Goal: Information Seeking & Learning: Learn about a topic

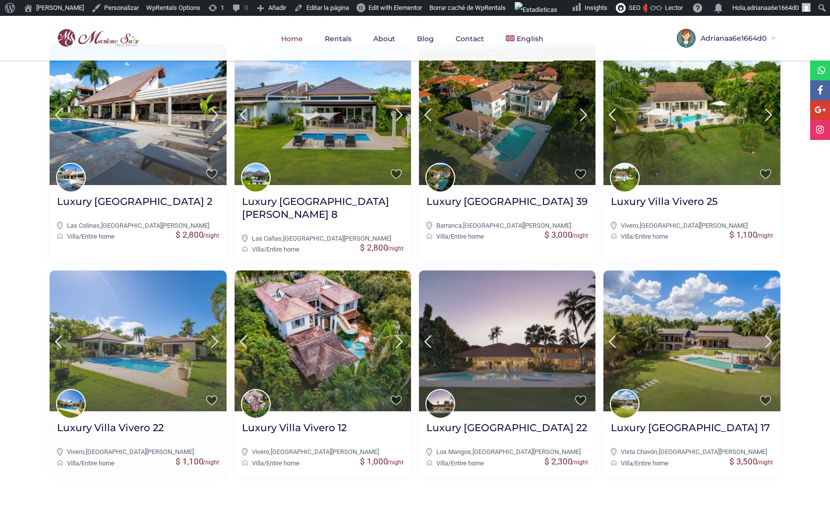
scroll to position [421, 0]
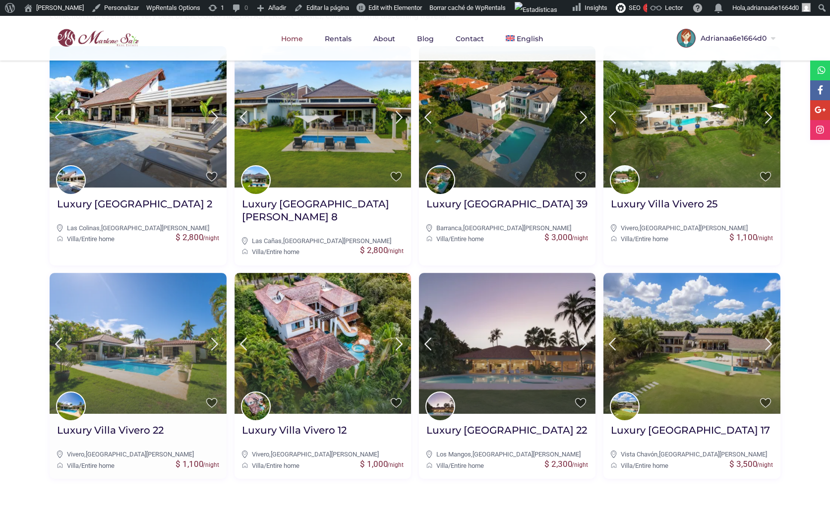
click at [164, 331] on img at bounding box center [138, 343] width 177 height 141
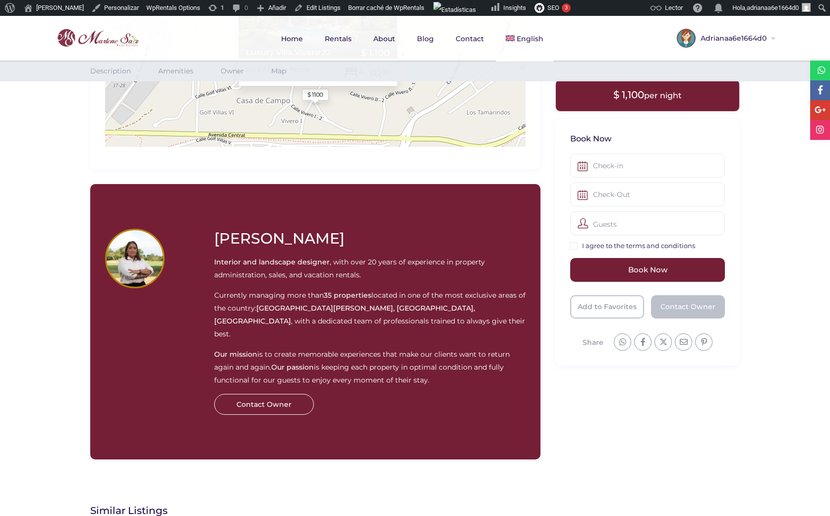
scroll to position [1295, 0]
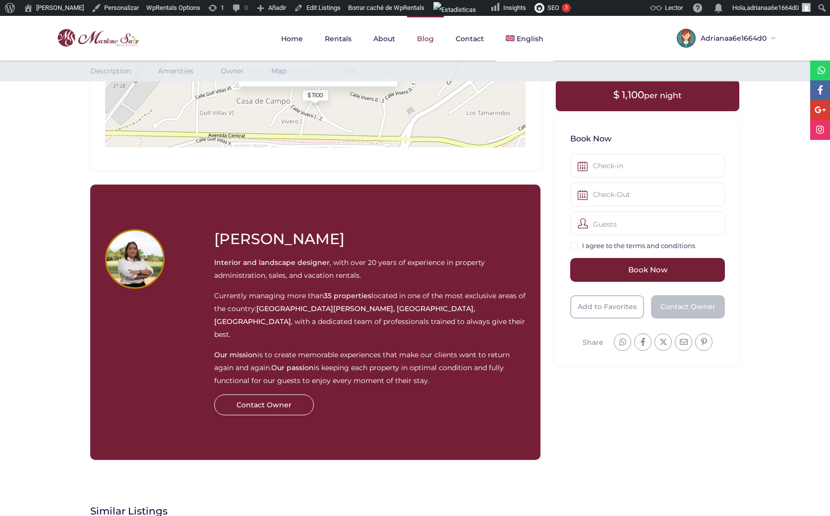
click at [425, 28] on link "Blog" at bounding box center [425, 39] width 37 height 46
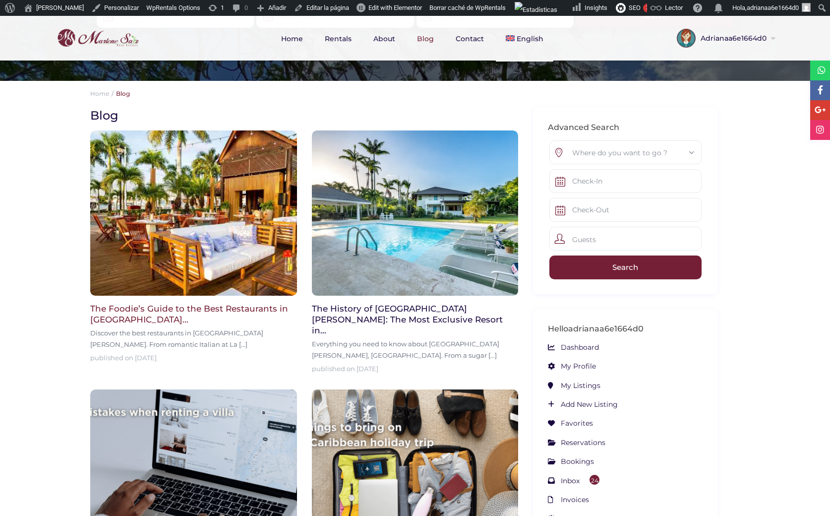
scroll to position [183, 0]
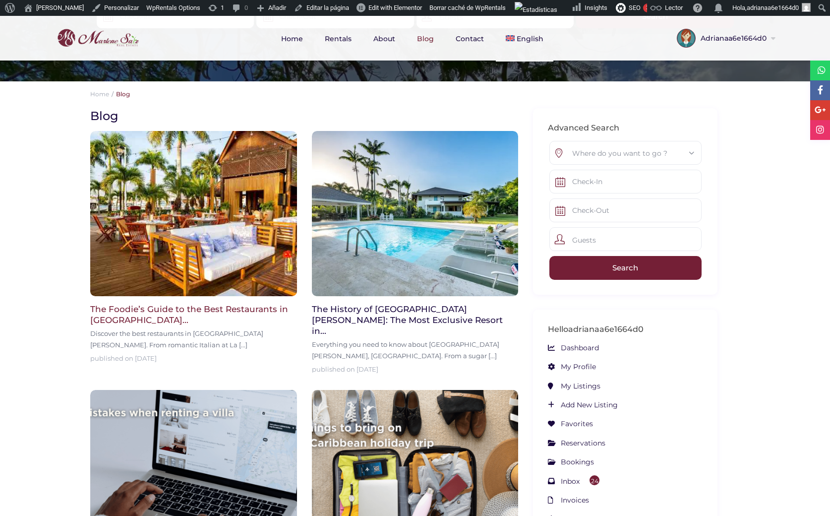
click at [218, 234] on img at bounding box center [193, 213] width 207 height 165
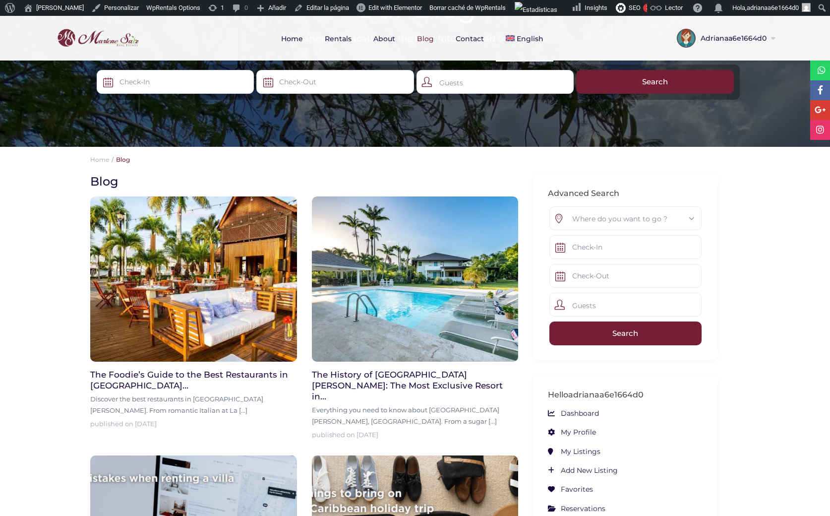
scroll to position [117, 0]
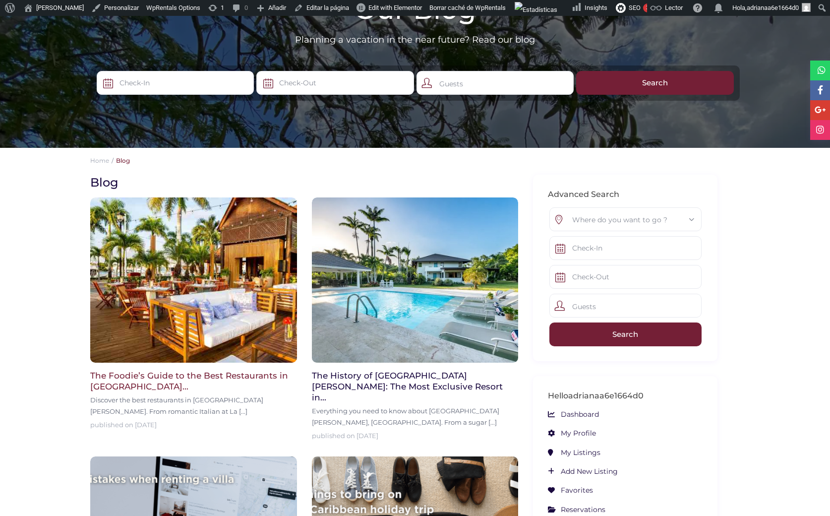
click at [214, 280] on img at bounding box center [193, 279] width 207 height 165
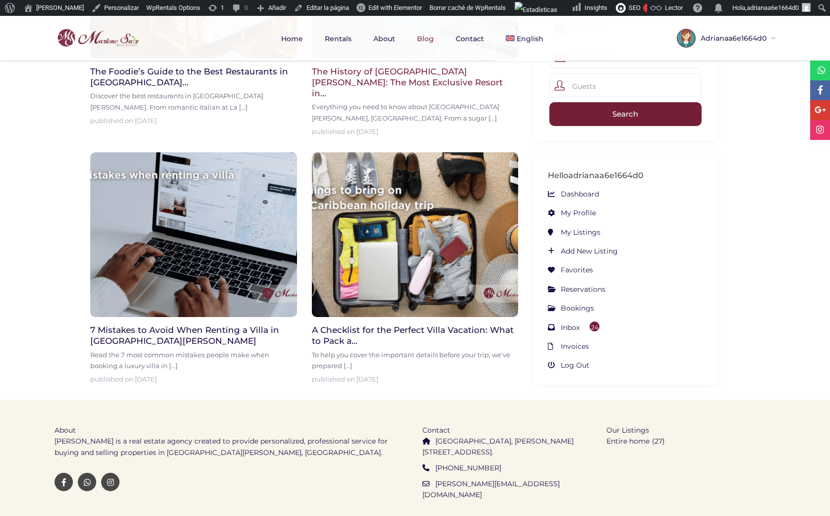
scroll to position [421, 0]
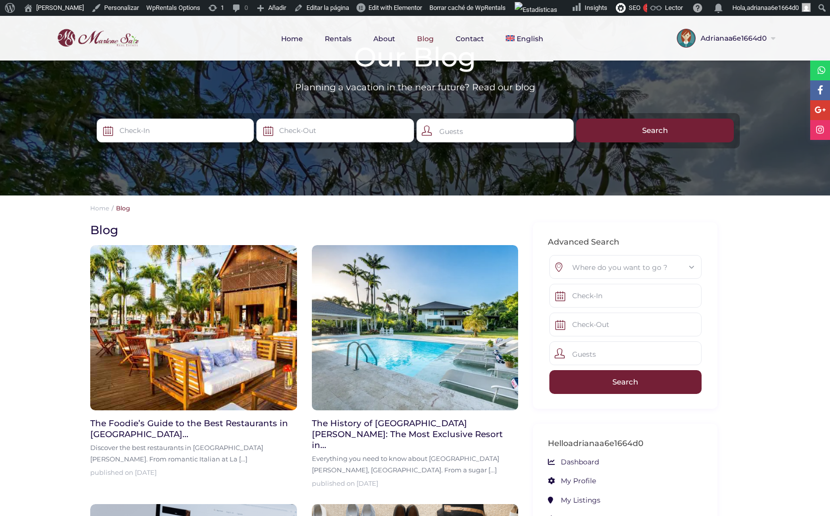
scroll to position [68, 0]
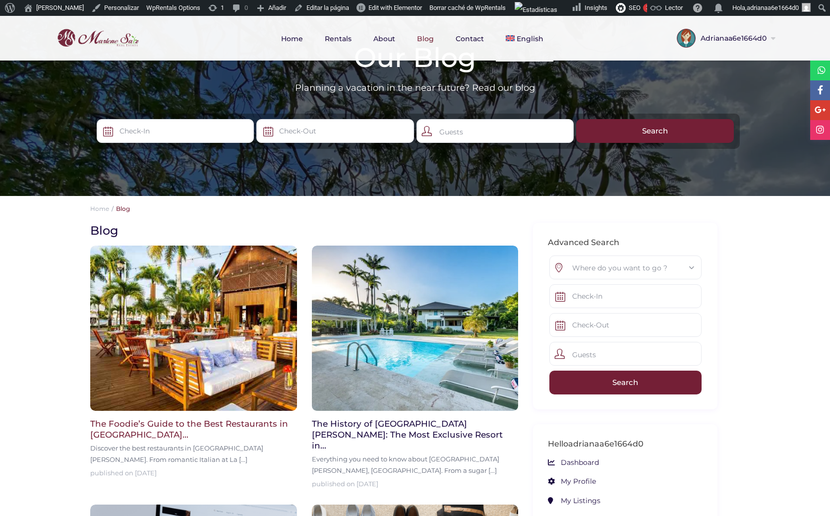
click at [232, 319] on img at bounding box center [193, 328] width 207 height 165
click at [688, 267] on div "Where do you want to go ?" at bounding box center [626, 268] width 136 height 24
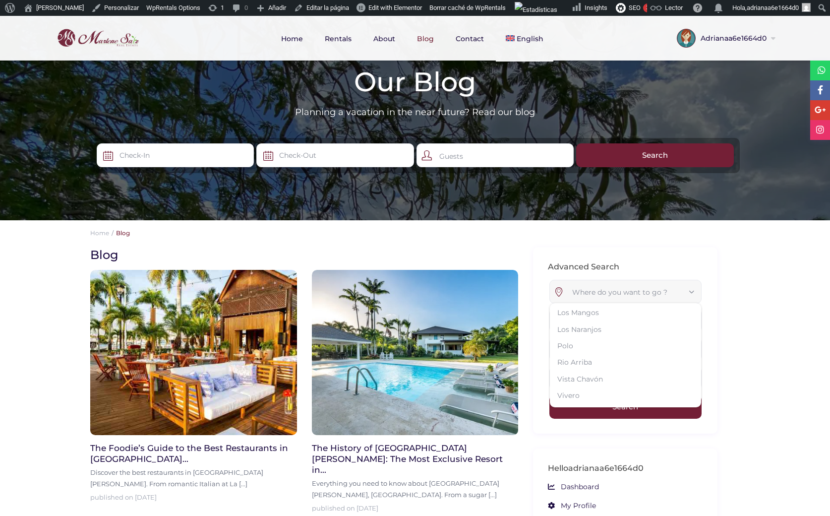
scroll to position [62, 0]
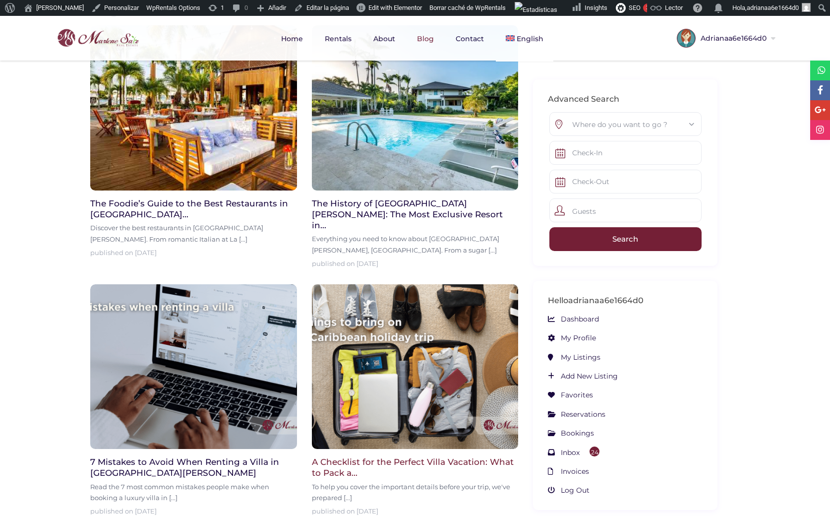
scroll to position [287, 0]
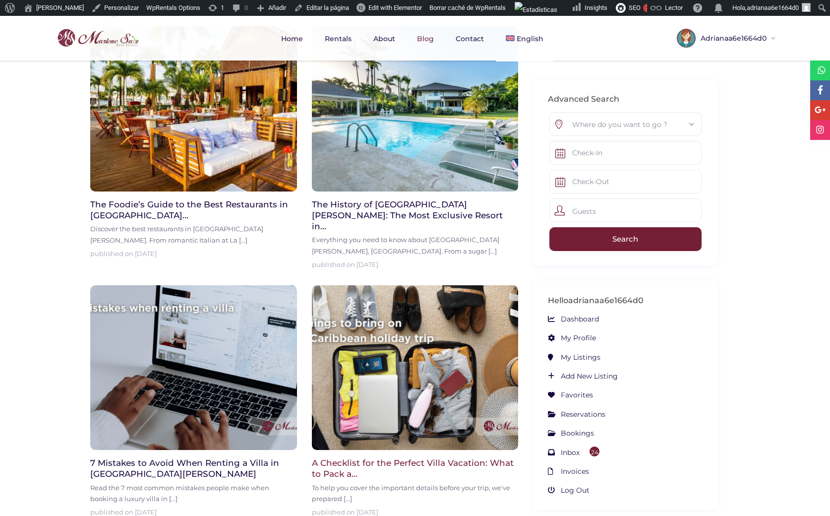
click at [432, 385] on img at bounding box center [415, 367] width 207 height 165
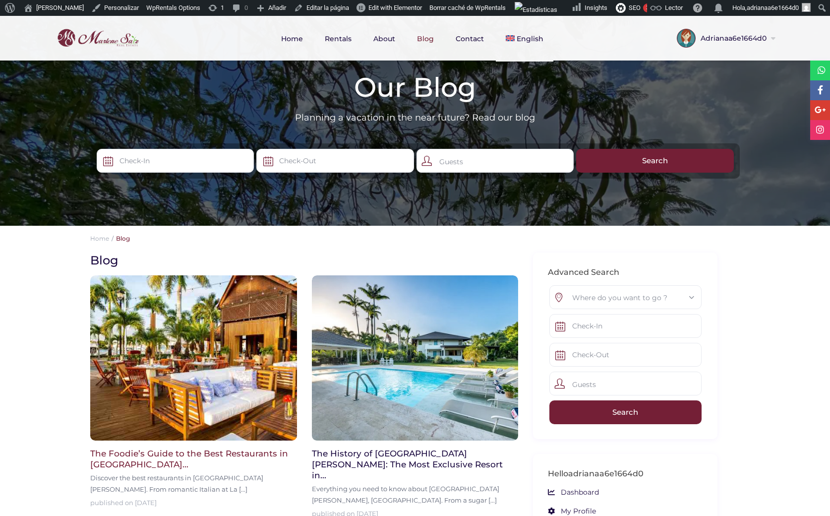
scroll to position [38, 0]
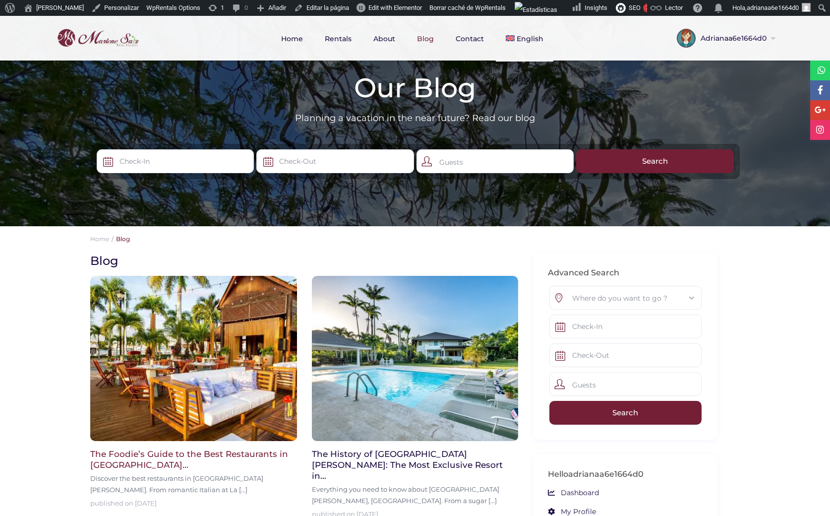
click at [186, 352] on img at bounding box center [193, 358] width 207 height 165
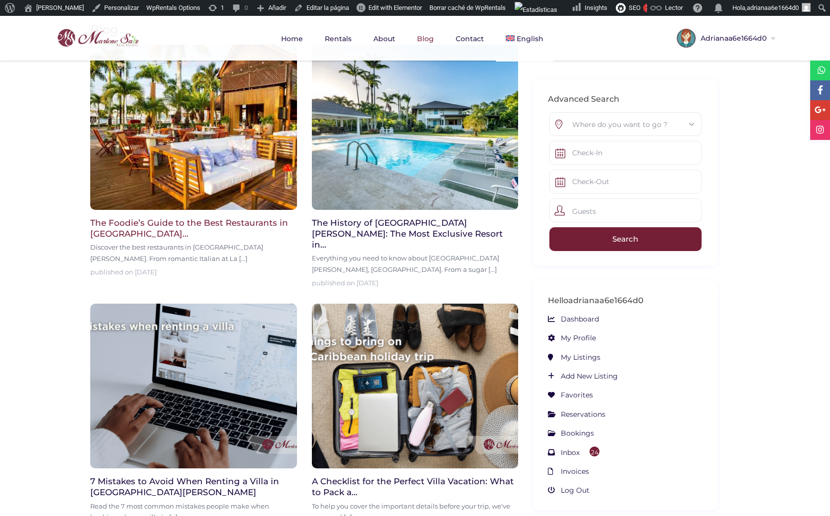
scroll to position [270, 0]
